Goal: Information Seeking & Learning: Learn about a topic

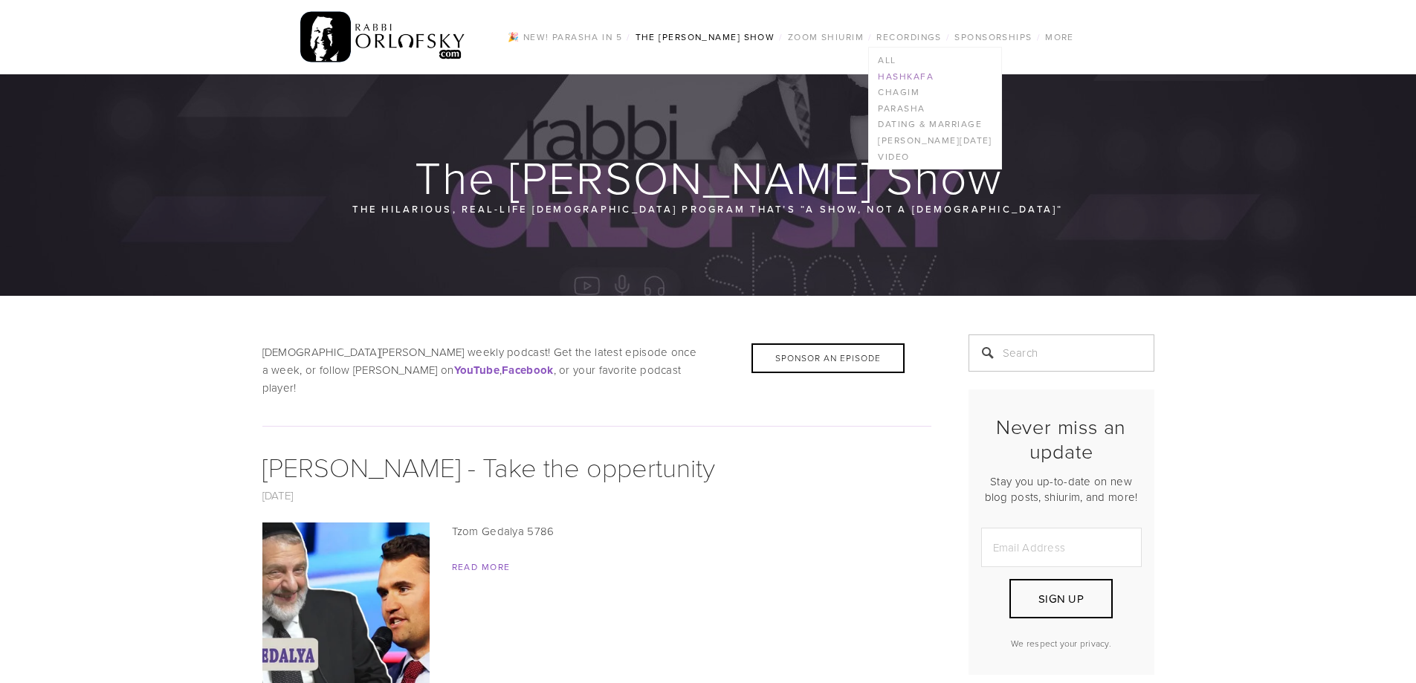
click at [906, 75] on link "Hashkafa" at bounding box center [935, 76] width 132 height 16
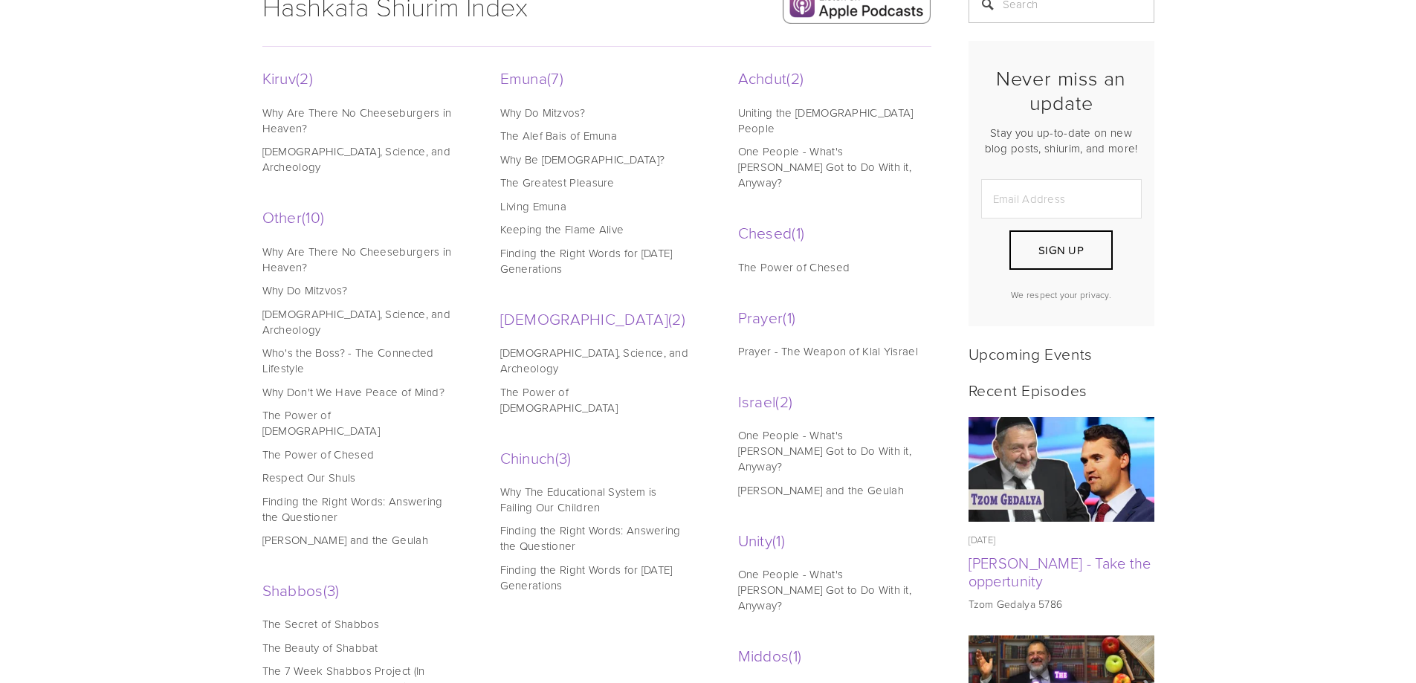
scroll to position [372, 0]
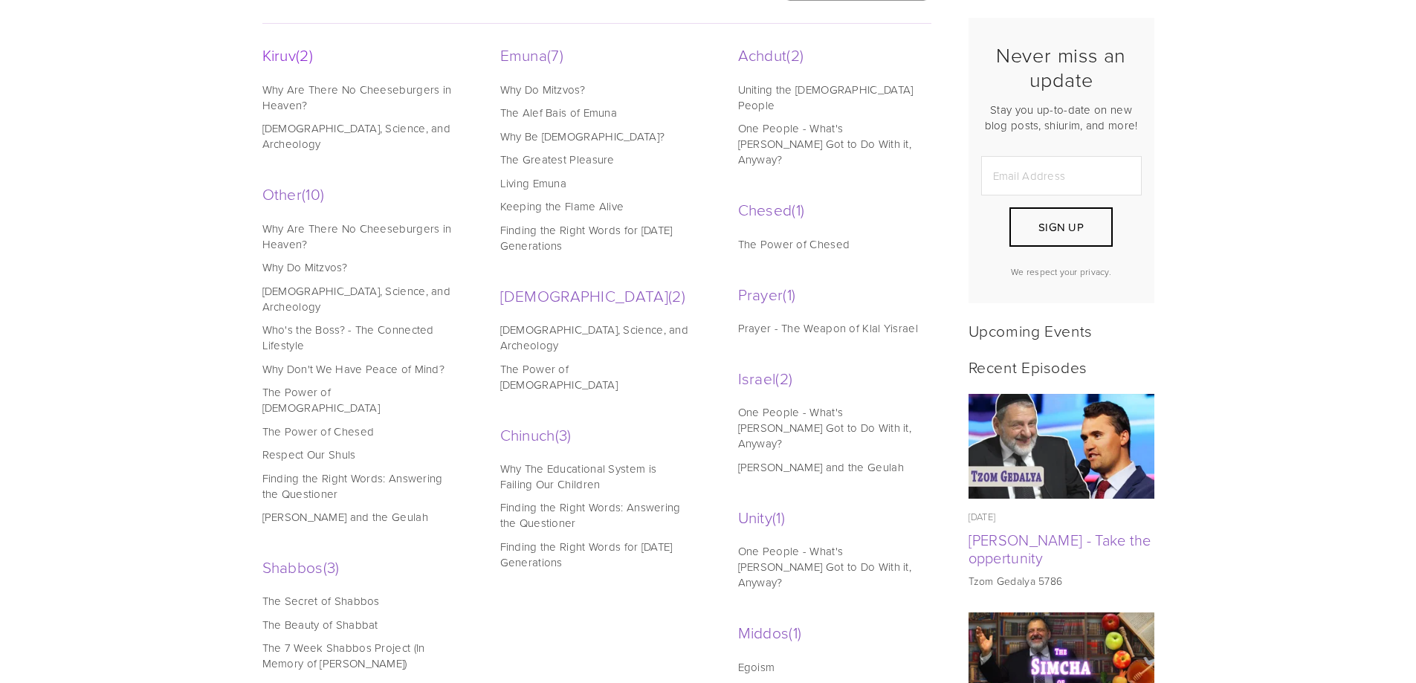
click at [306, 55] on span "2" at bounding box center [304, 55] width 17 height 22
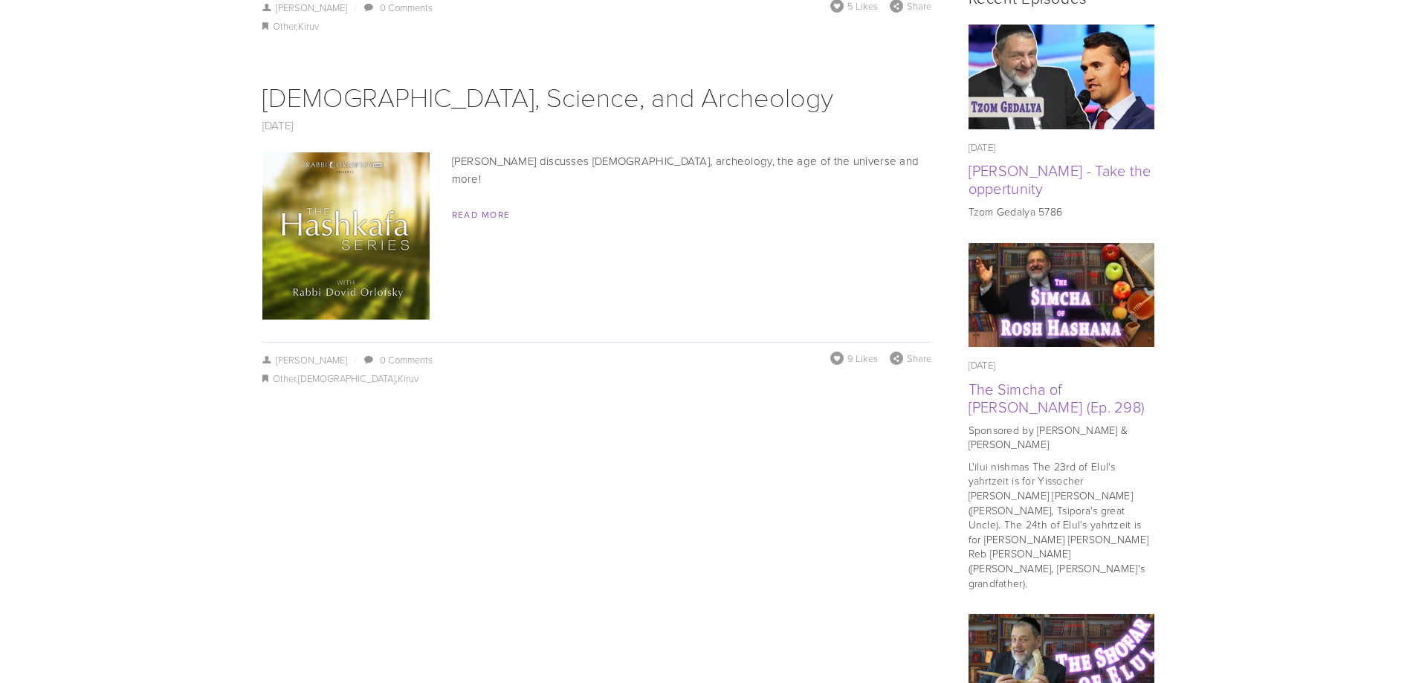
scroll to position [743, 0]
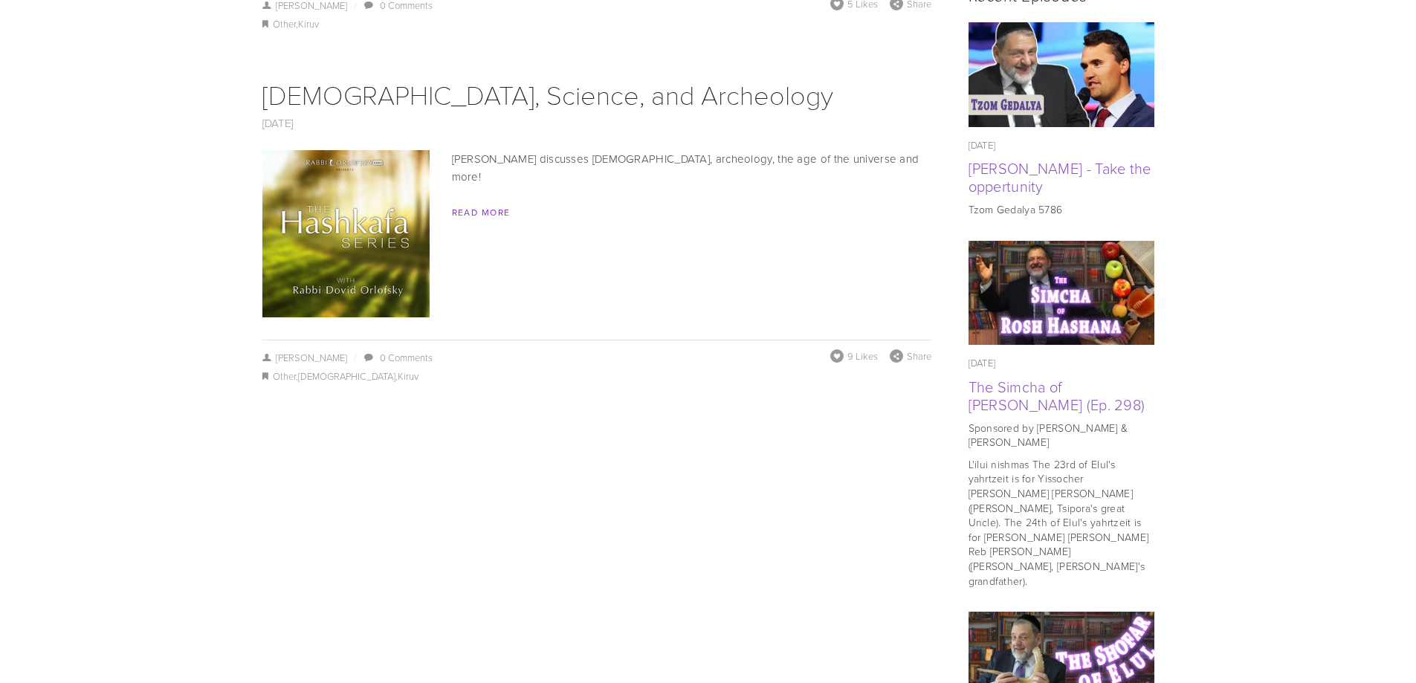
click at [486, 206] on link "Read More" at bounding box center [481, 212] width 59 height 13
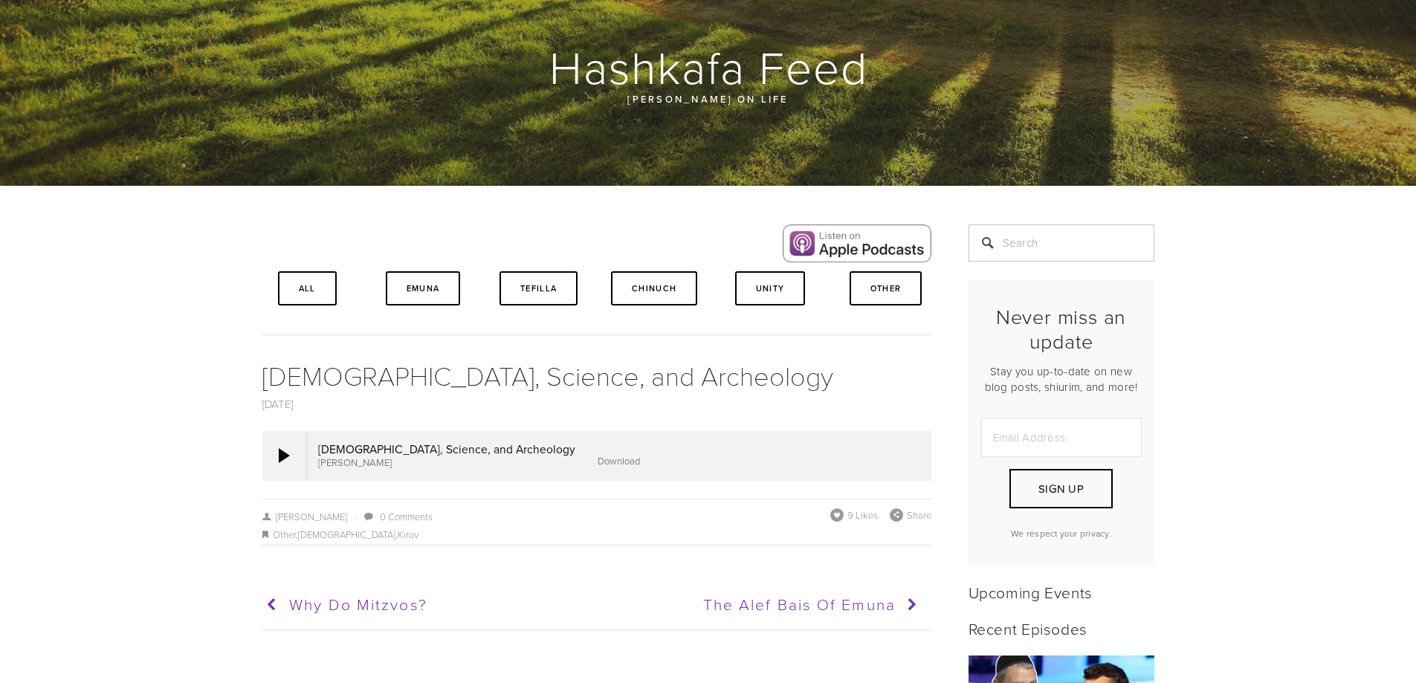
scroll to position [297, 0]
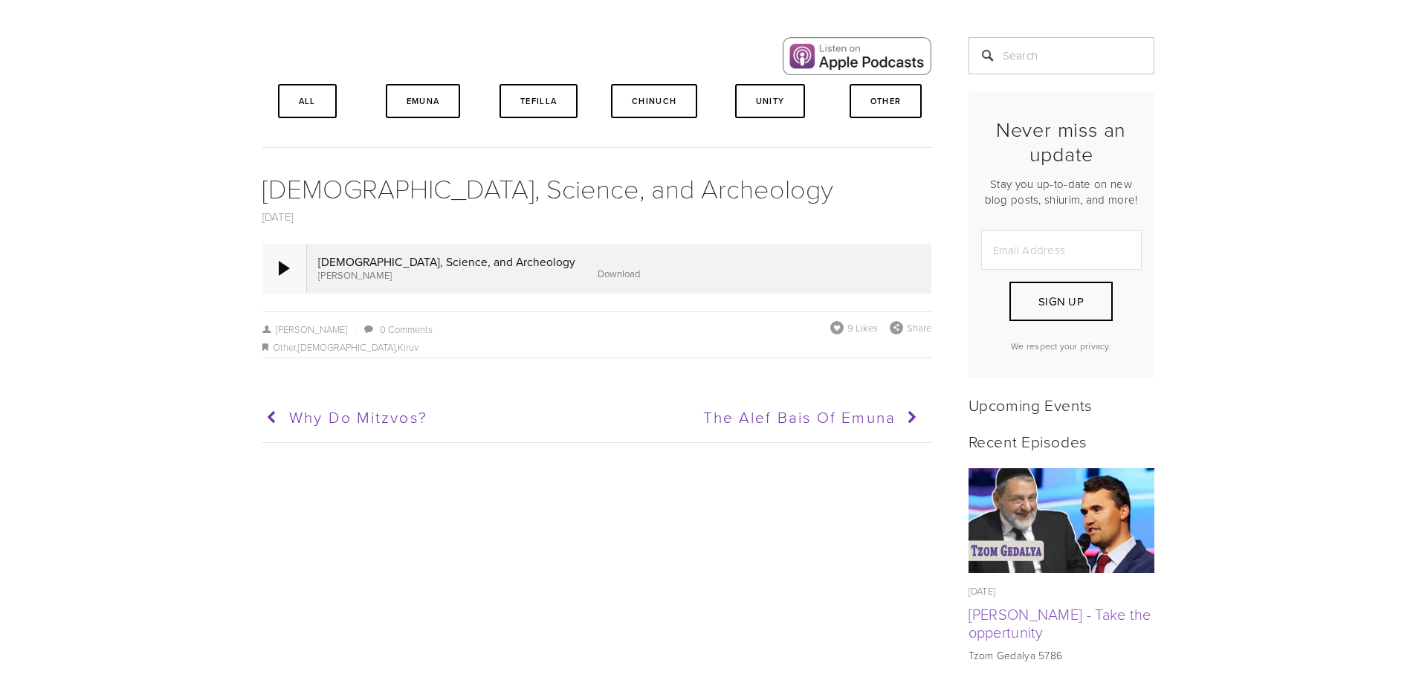
click at [283, 266] on div at bounding box center [284, 268] width 11 height 15
